Goal: Task Accomplishment & Management: Complete application form

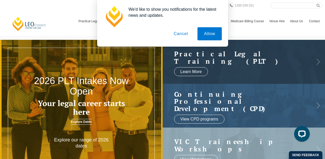
click at [184, 33] on button "Cancel" at bounding box center [181, 33] width 28 height 13
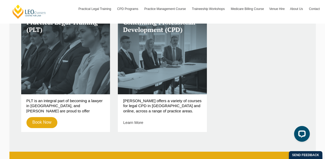
scroll to position [183, 0]
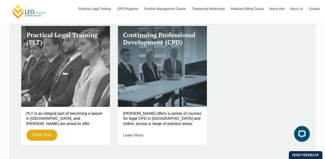
click at [64, 46] on h3 "Practical Legal Training (PLT)" at bounding box center [65, 38] width 79 height 15
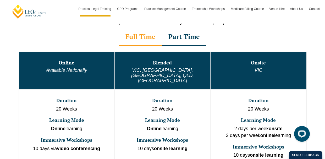
scroll to position [288, 0]
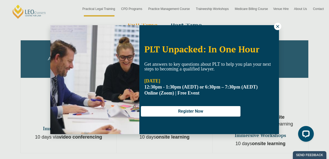
click at [281, 28] on button at bounding box center [277, 26] width 7 height 7
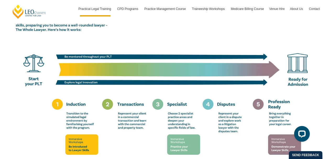
scroll to position [943, 0]
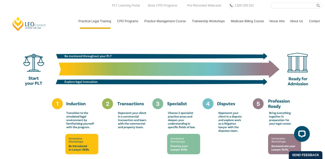
click at [15, 132] on img at bounding box center [162, 75] width 299 height 187
